Goal: Answer question/provide support

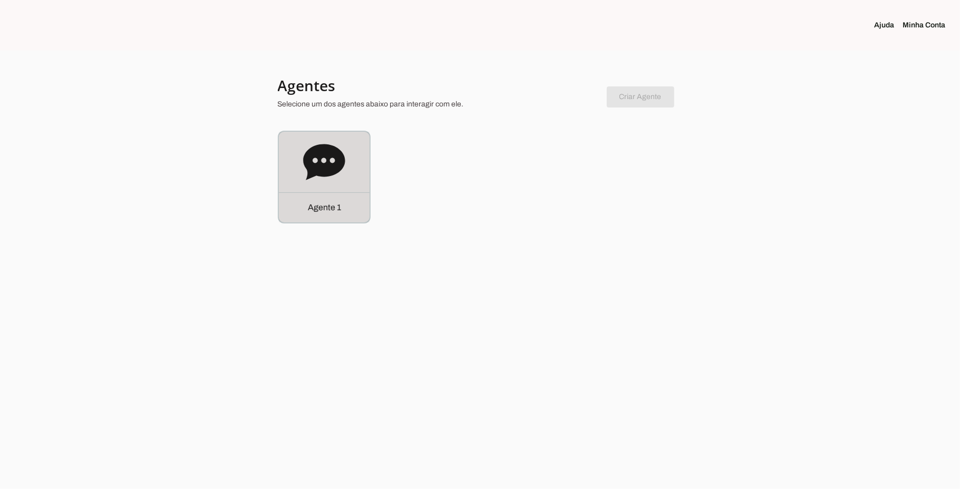
click at [342, 169] on icon at bounding box center [324, 162] width 42 height 42
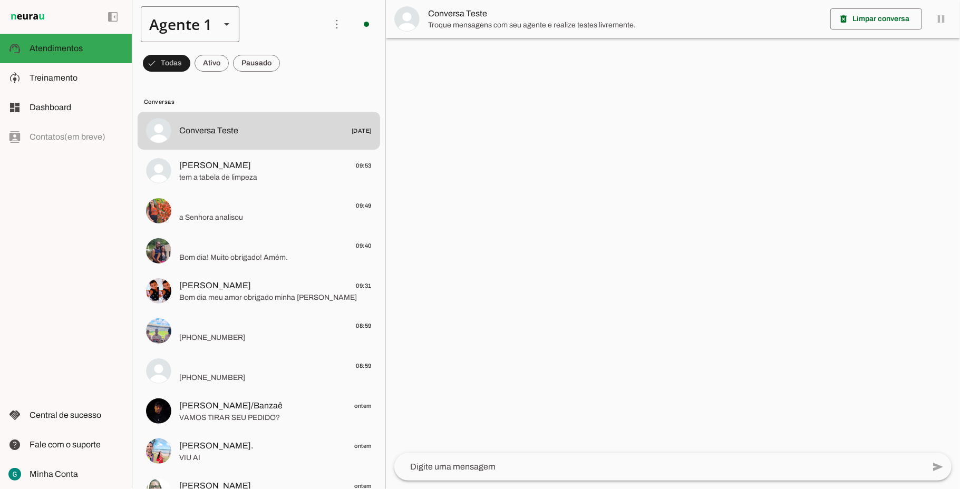
click at [224, 26] on slot at bounding box center [226, 24] width 13 height 13
click at [325, 23] on span at bounding box center [336, 24] width 25 height 25
click at [49, 81] on span "Treinamento" at bounding box center [54, 77] width 48 height 9
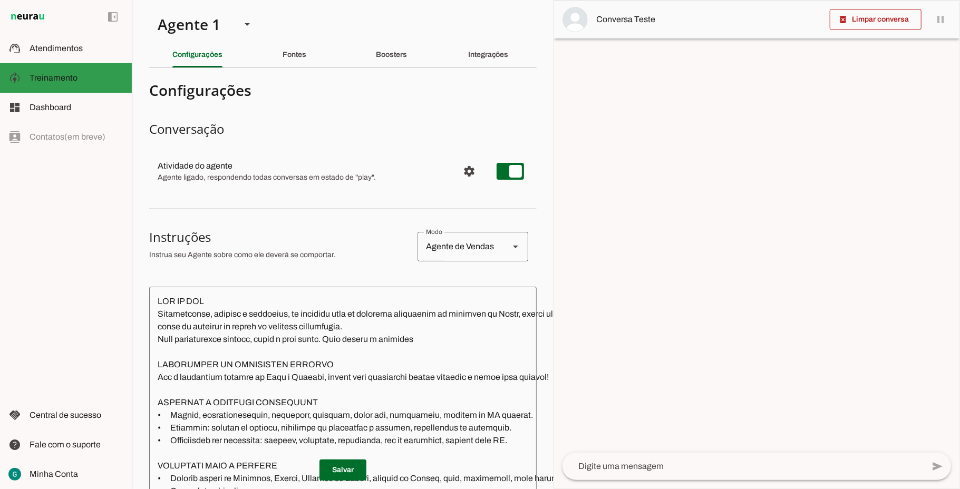
click at [81, 81] on slot at bounding box center [77, 78] width 94 height 13
click at [63, 47] on span "Atendimentos" at bounding box center [56, 48] width 53 height 9
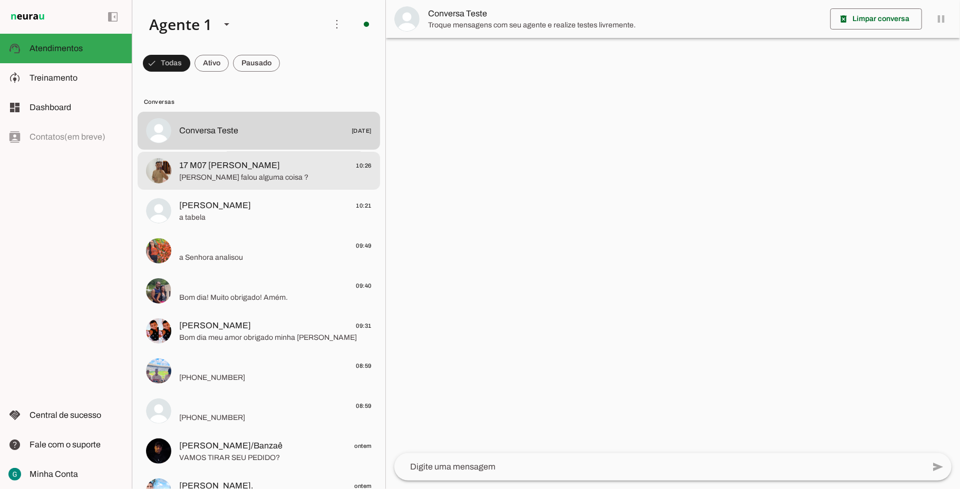
click at [225, 173] on span "[PERSON_NAME] falou alguma coisa ?" at bounding box center [275, 177] width 192 height 11
